Goal: Task Accomplishment & Management: Use online tool/utility

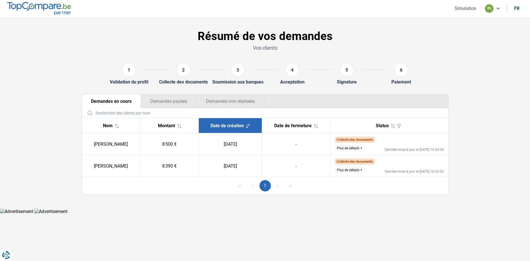
click at [465, 10] on nav "Simulation pi fr" at bounding box center [265, 8] width 530 height 17
click at [466, 10] on button "Simulation" at bounding box center [465, 8] width 25 height 6
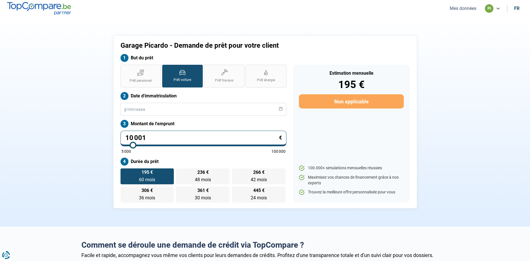
drag, startPoint x: 154, startPoint y: 136, endPoint x: 109, endPoint y: 142, distance: 44.9
click at [121, 142] on input "10 001" at bounding box center [204, 139] width 166 height 16
type input "5"
type input "5000"
type input "50"
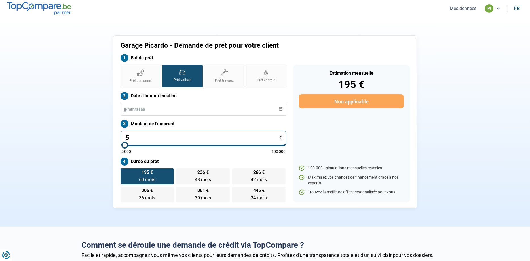
type input "5000"
type input "500"
type input "5000"
type input "5 001"
type input "5000"
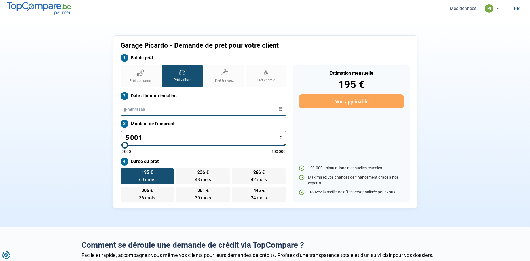
type input "5 001"
type input "5000"
radio input "true"
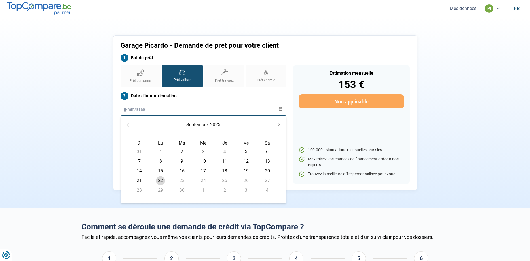
click at [129, 107] on input "text" at bounding box center [204, 109] width 166 height 13
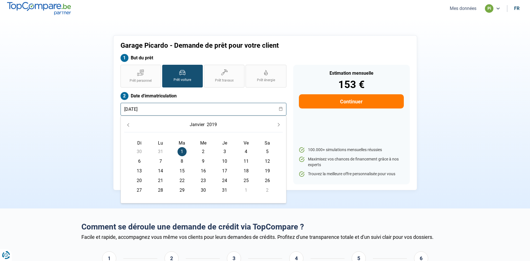
type input "01/01/2019"
drag, startPoint x: 207, startPoint y: 100, endPoint x: 192, endPoint y: 122, distance: 26.8
click at [207, 100] on div "Date d'immatriculation 01/01/2019 janvier 2019 Di Lu Ma Me Je Ve Sa 30 31 1 1 2…" at bounding box center [204, 104] width 166 height 24
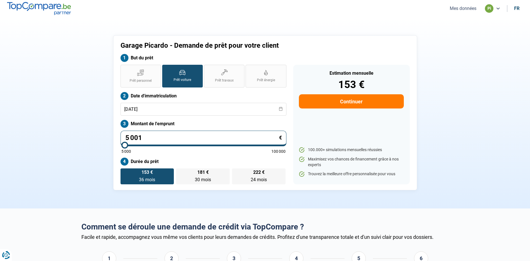
click at [94, 190] on div "Garage Picardo - Demande de prêt pour votre client But du prêt Prêt personnel P…" at bounding box center [265, 112] width 375 height 155
click at [462, 9] on button "Mes données" at bounding box center [463, 8] width 30 height 6
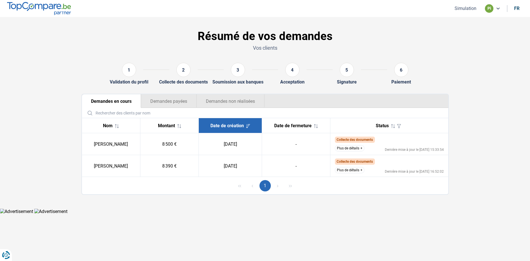
click at [344, 147] on button "Plus de détails" at bounding box center [350, 148] width 30 height 6
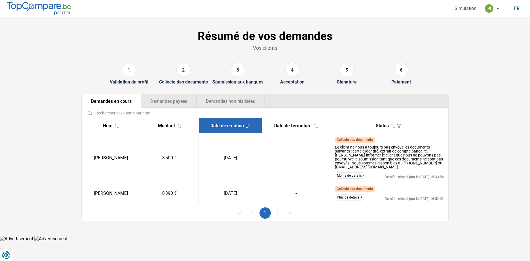
click at [352, 198] on button "Plus de détails" at bounding box center [350, 197] width 30 height 6
